Goal: Contribute content

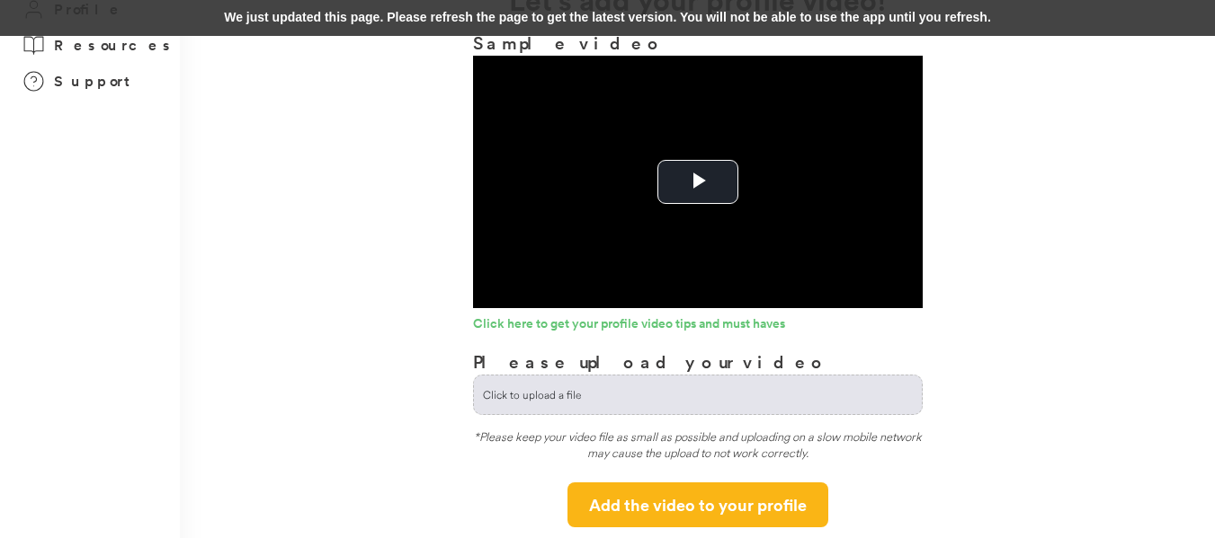
scroll to position [118, 0]
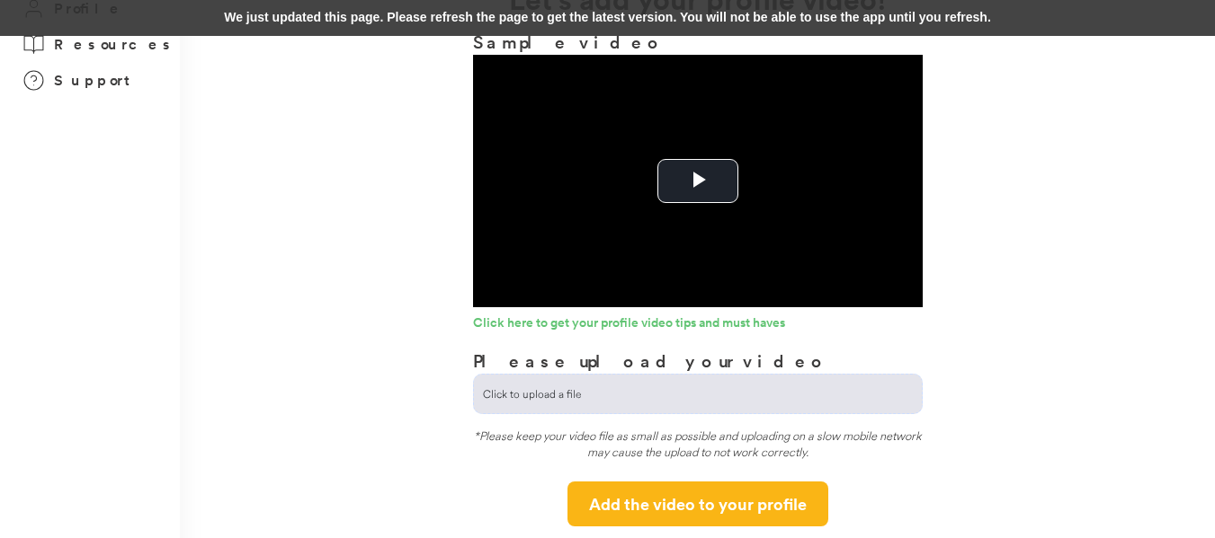
click at [569, 388] on input "file" at bounding box center [698, 394] width 448 height 39
type input "**********"
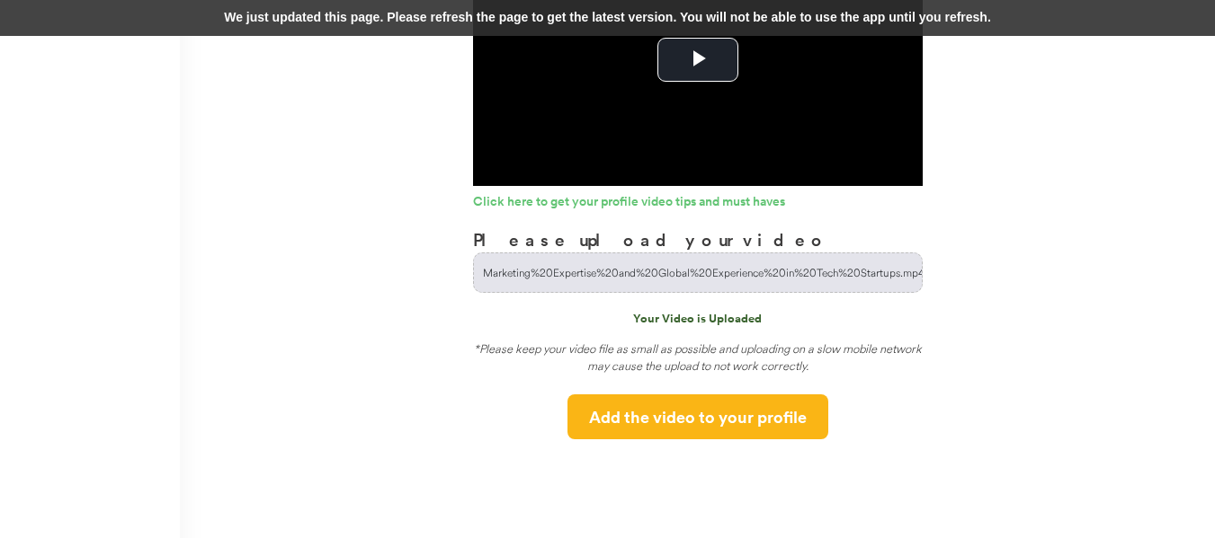
scroll to position [240, 0]
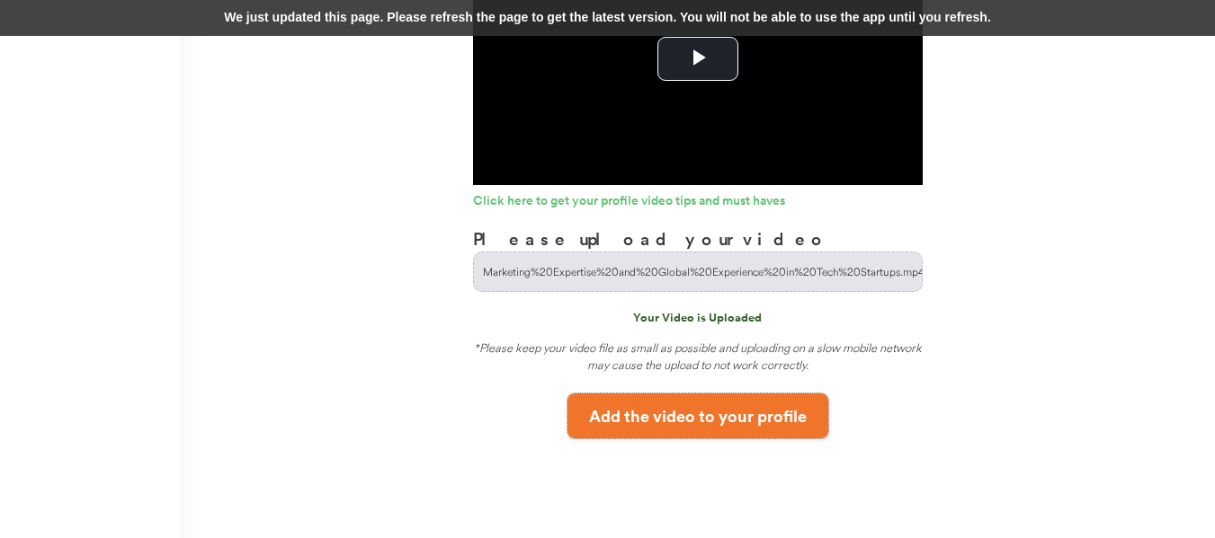
click at [681, 414] on button "Add the video to your profile" at bounding box center [697, 416] width 261 height 45
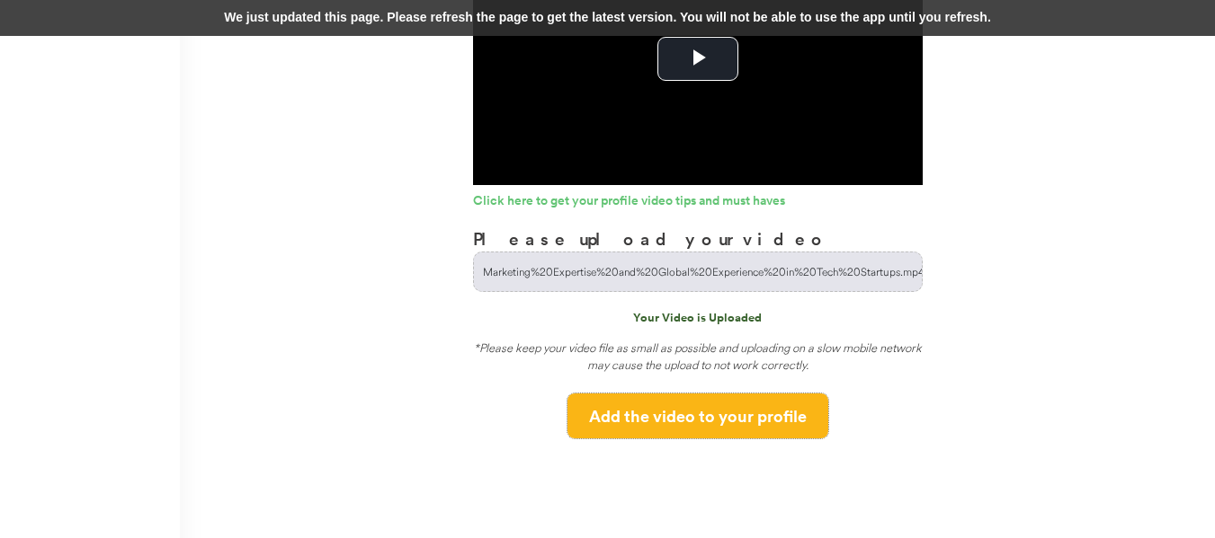
scroll to position [0, 0]
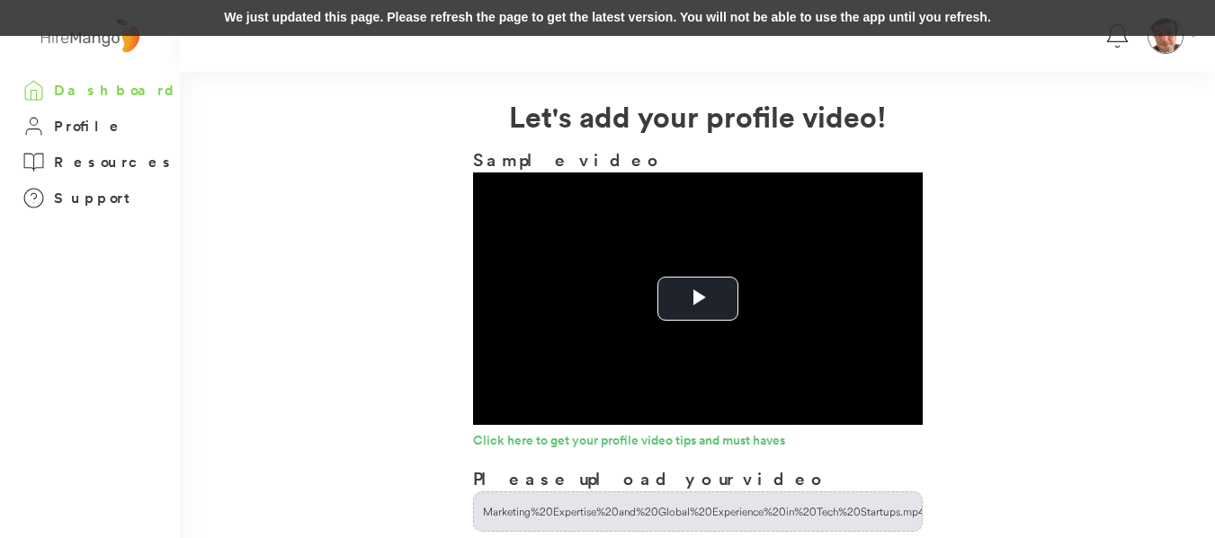
click at [110, 87] on h3 "Dashboard" at bounding box center [117, 90] width 126 height 22
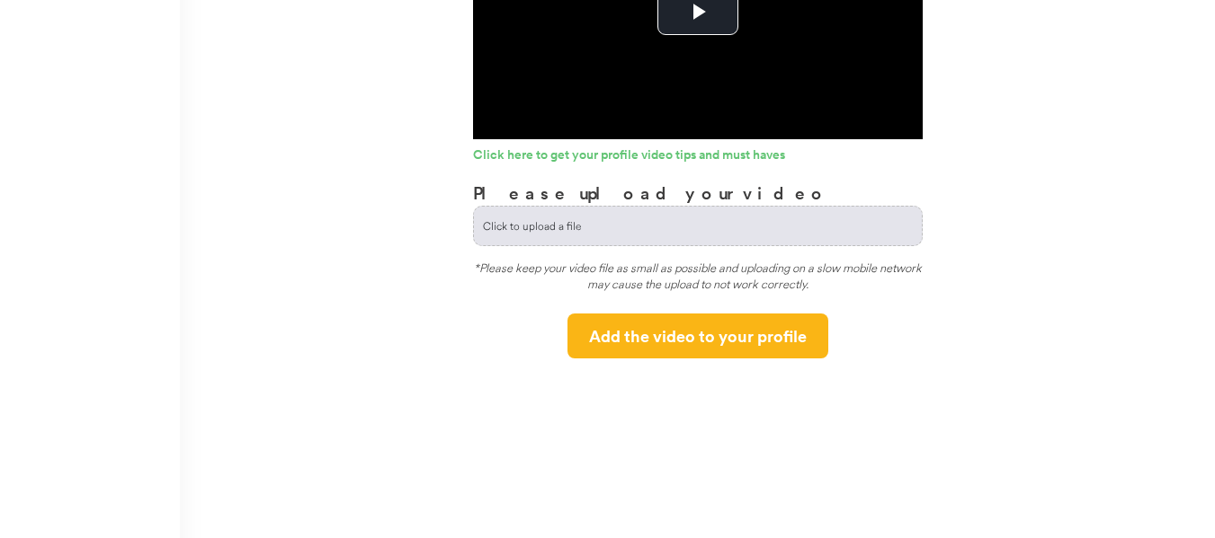
scroll to position [285, 0]
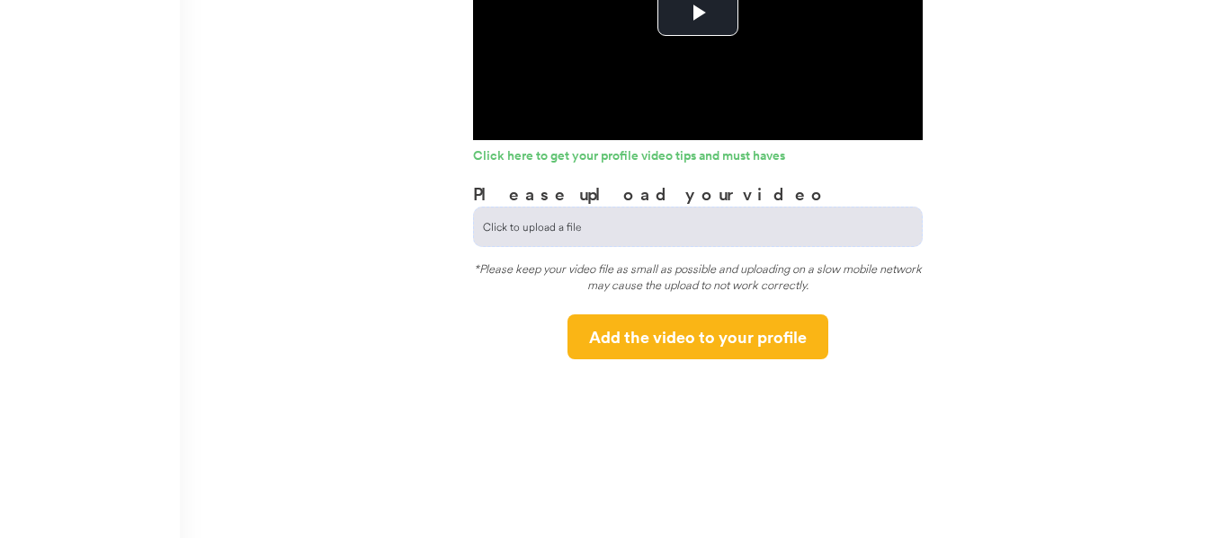
click at [558, 225] on input "file" at bounding box center [698, 227] width 448 height 39
type input "**********"
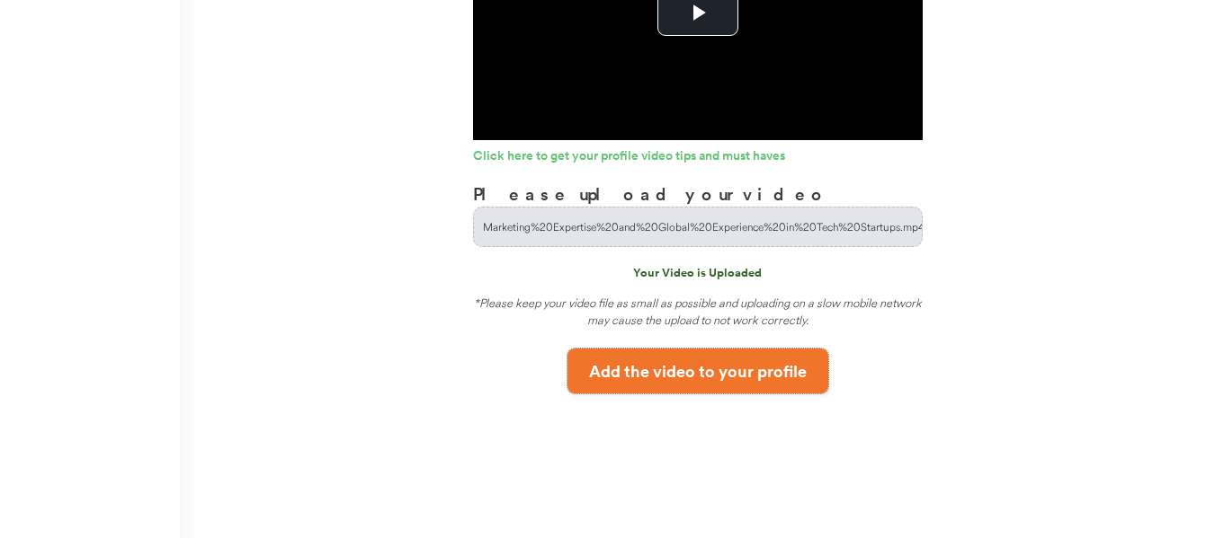
click at [743, 383] on button "Add the video to your profile" at bounding box center [697, 371] width 261 height 45
